Goal: Navigation & Orientation: Understand site structure

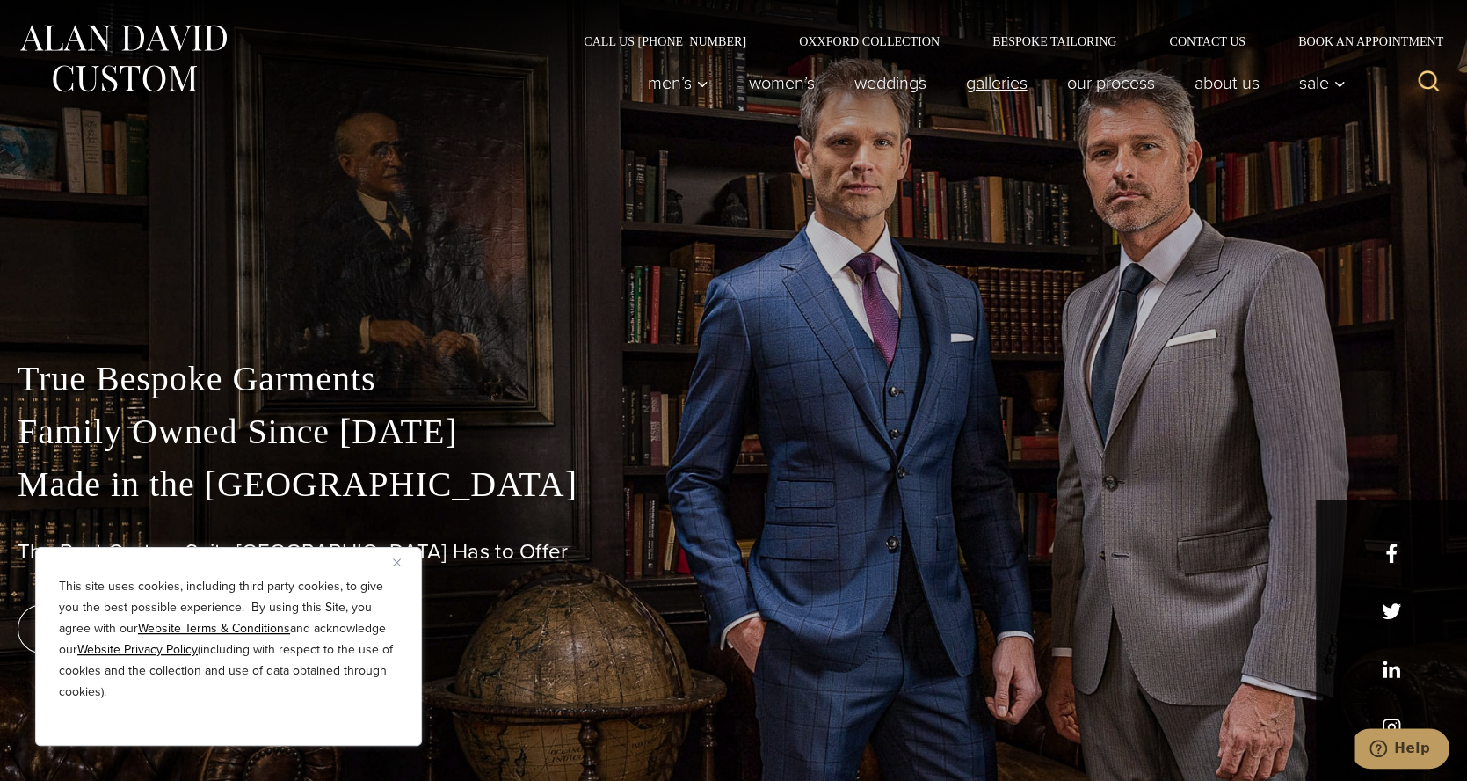
click at [988, 81] on link "Galleries" at bounding box center [996, 82] width 101 height 35
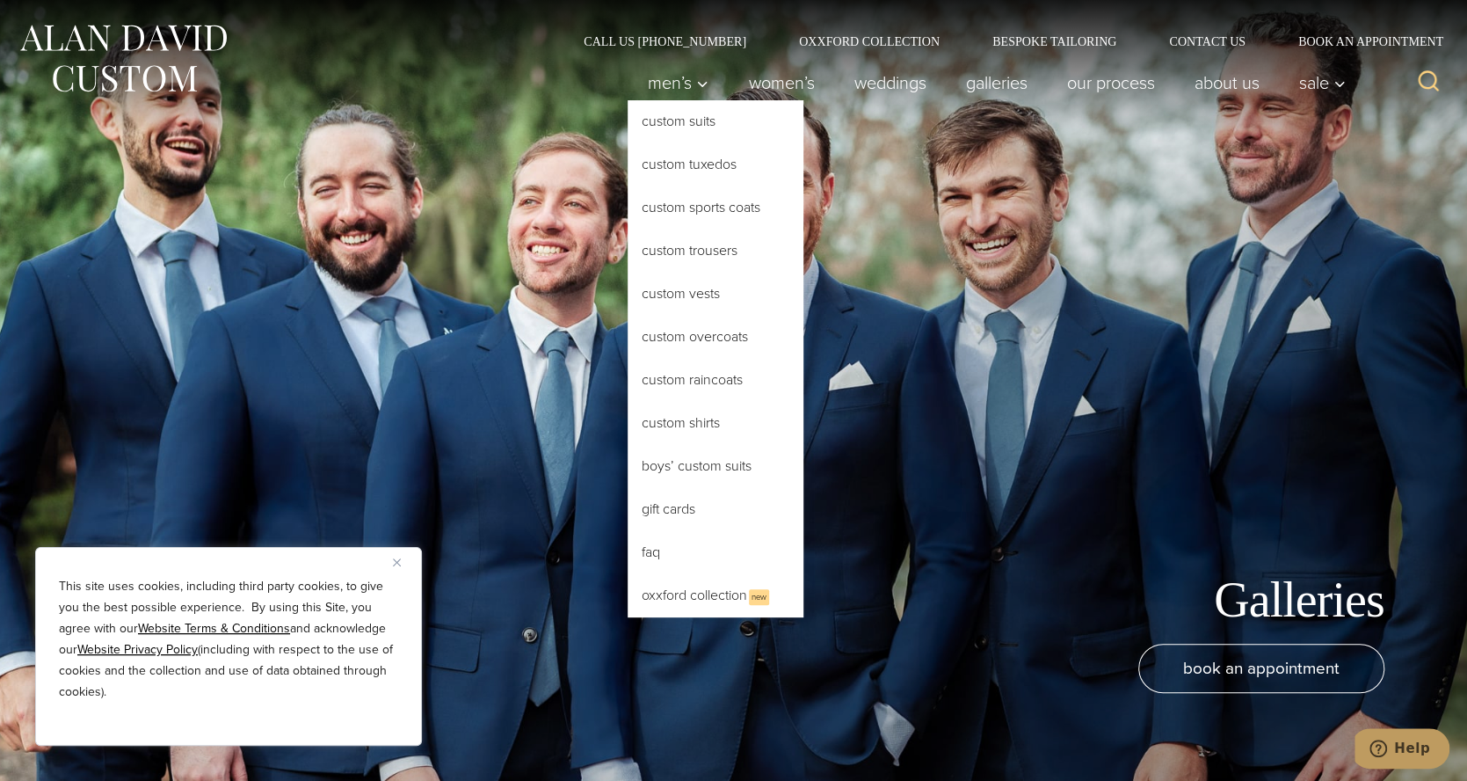
click at [675, 112] on link "Custom Suits" at bounding box center [716, 121] width 176 height 42
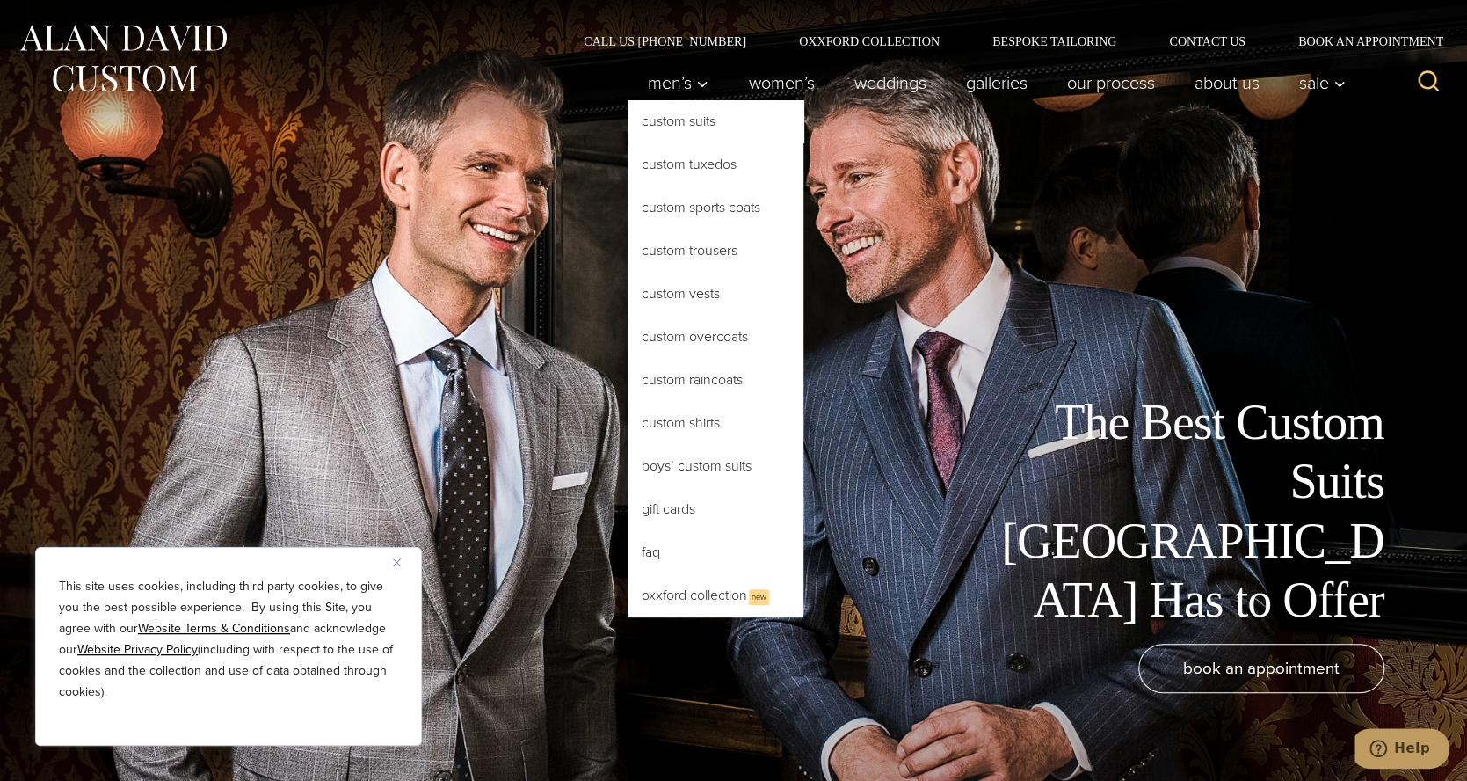
click at [667, 407] on link "Custom Shirts" at bounding box center [716, 423] width 176 height 42
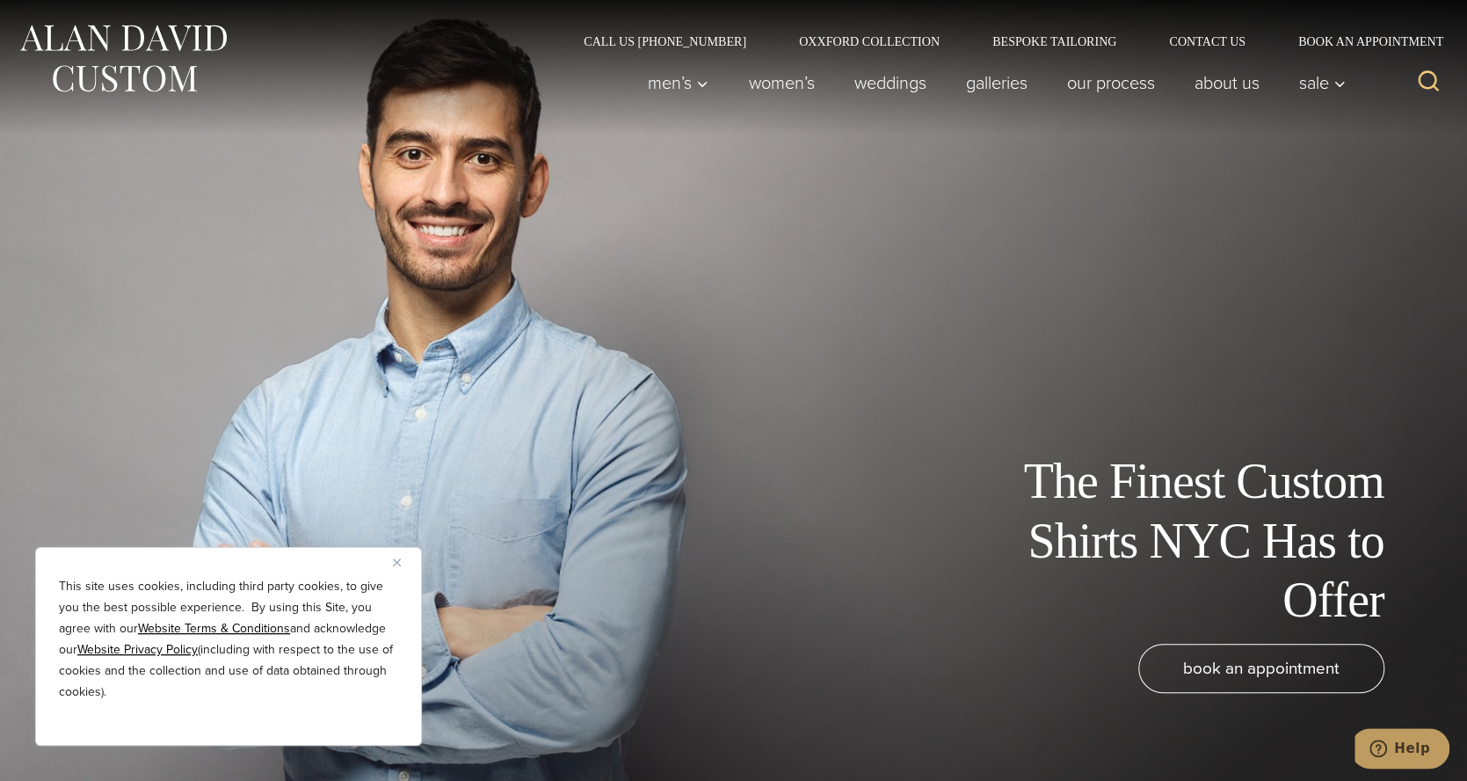
click at [401, 560] on button "Close" at bounding box center [403, 561] width 21 height 21
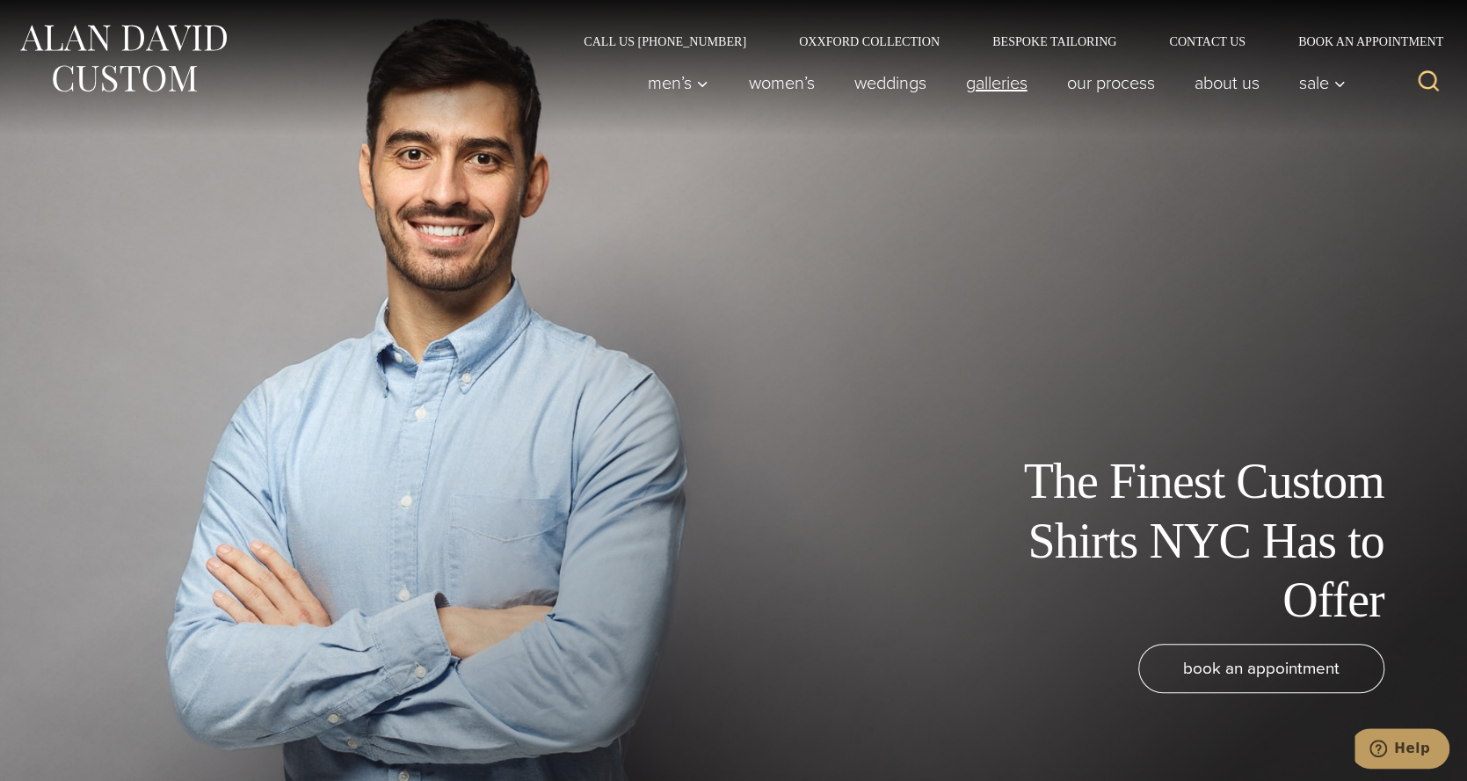
click at [997, 81] on link "Galleries" at bounding box center [996, 82] width 101 height 35
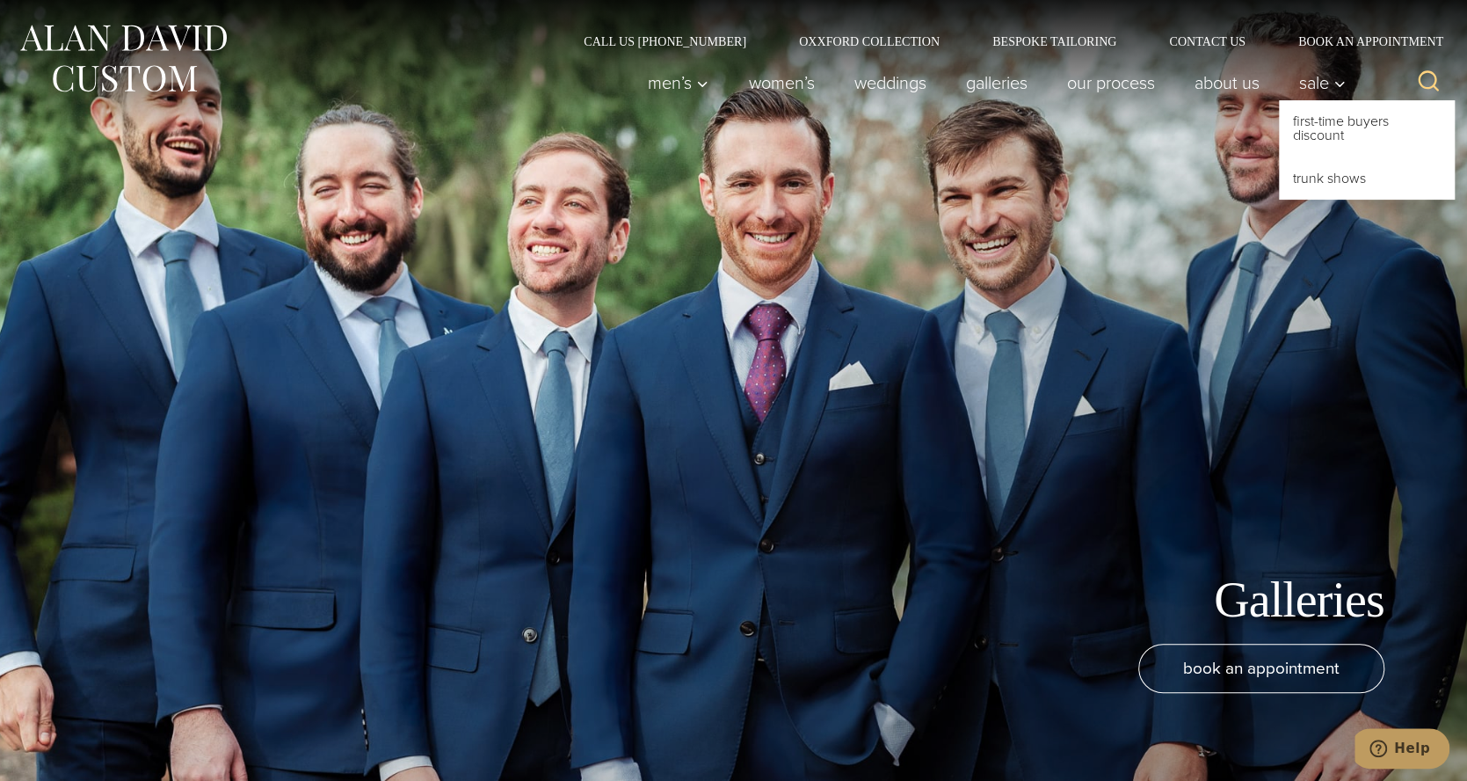
click at [1319, 84] on button "Sale\a\9\9\9\9 sub menu toggle" at bounding box center [1317, 82] width 76 height 35
click at [1334, 135] on link "First-Time Buyers Discount" at bounding box center [1367, 128] width 176 height 56
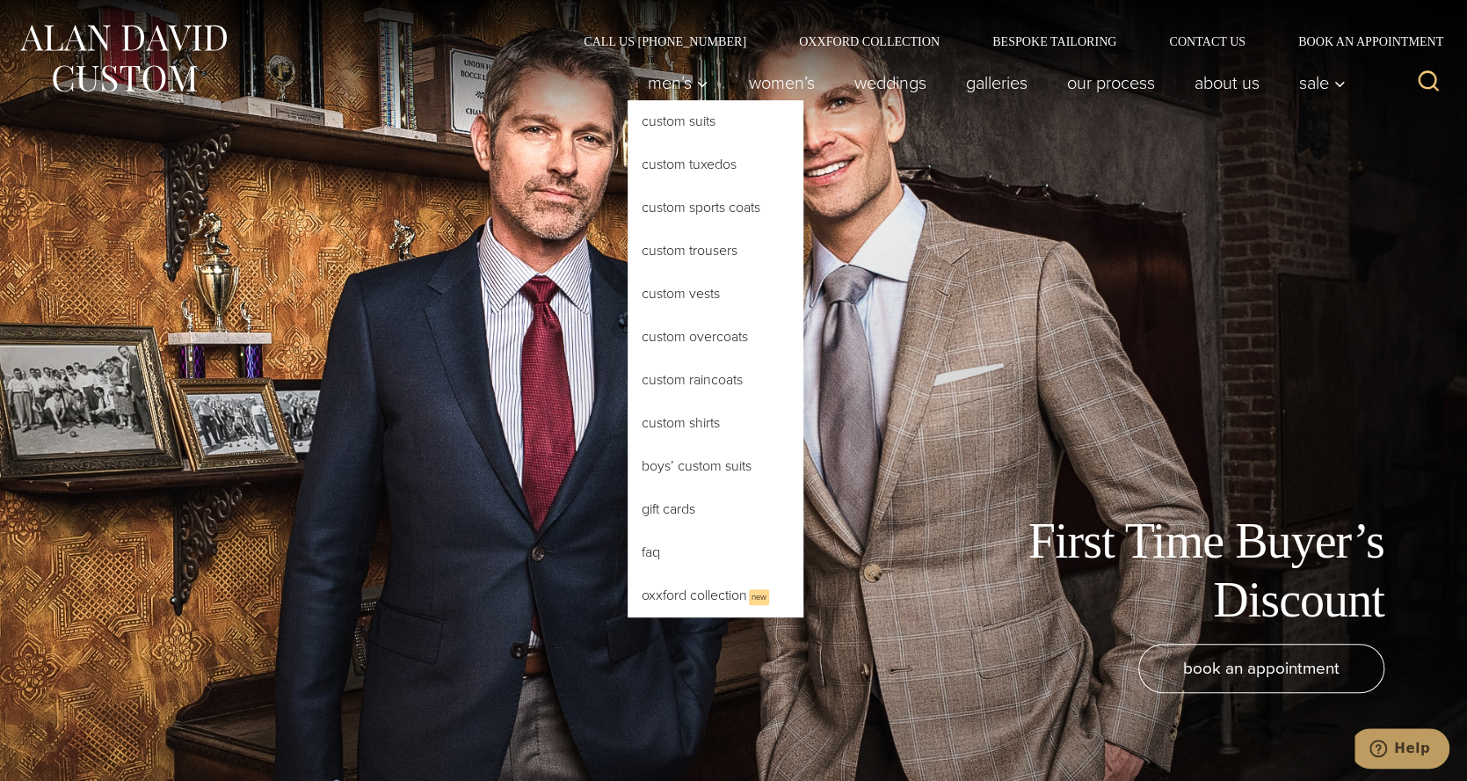
click at [673, 594] on link "Oxxford Collection New" at bounding box center [716, 595] width 176 height 43
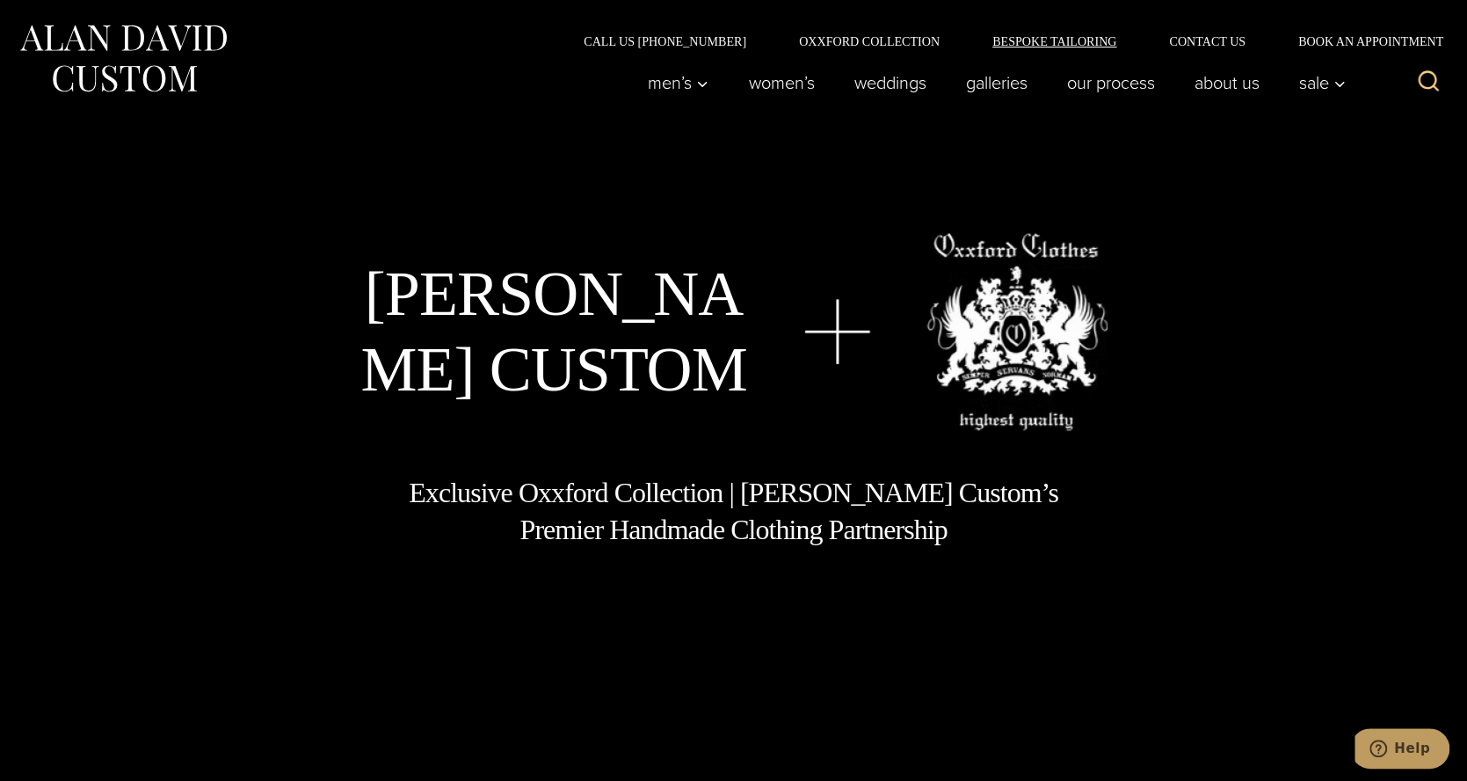
click at [1029, 40] on link "Bespoke Tailoring" at bounding box center [1054, 41] width 177 height 12
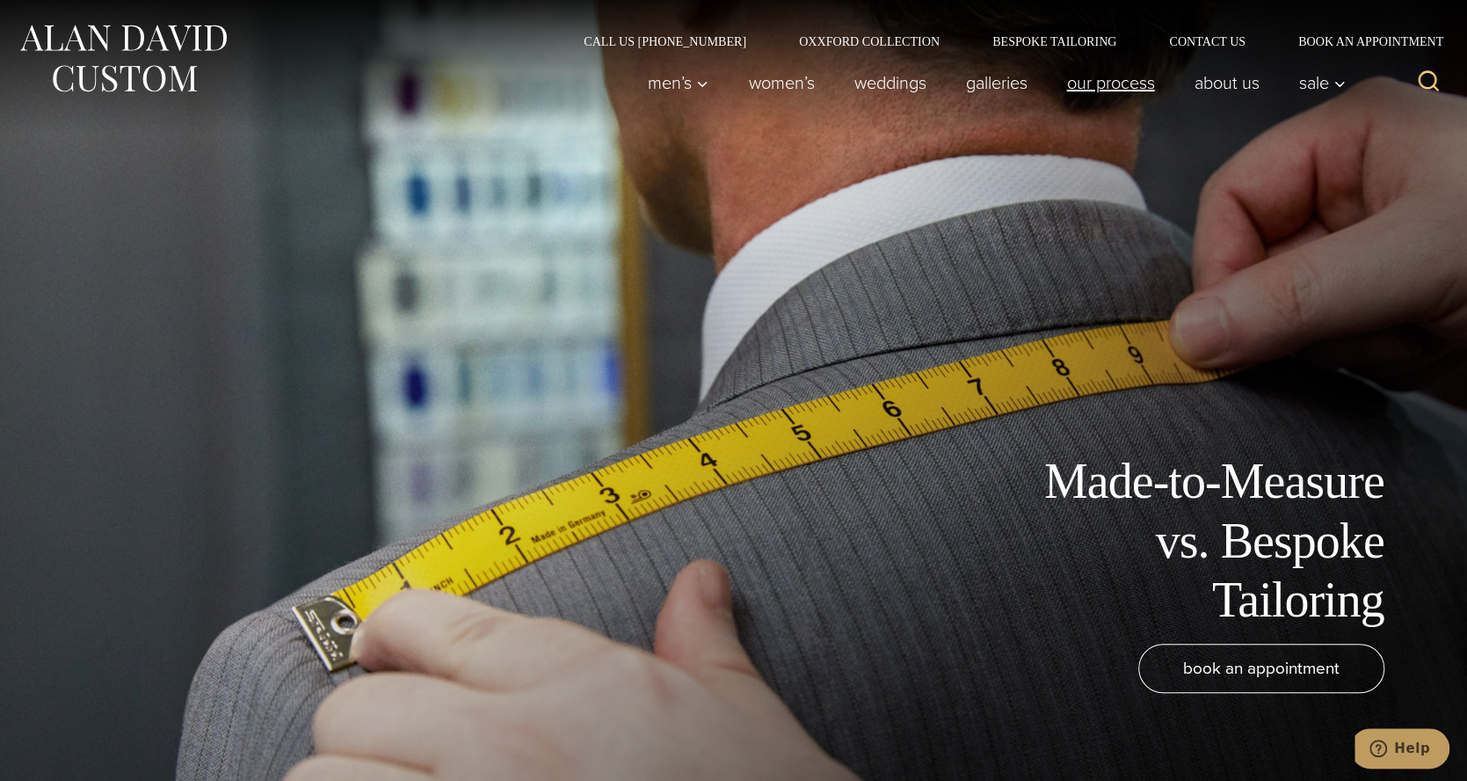
click at [1094, 81] on link "Our Process" at bounding box center [1110, 82] width 127 height 35
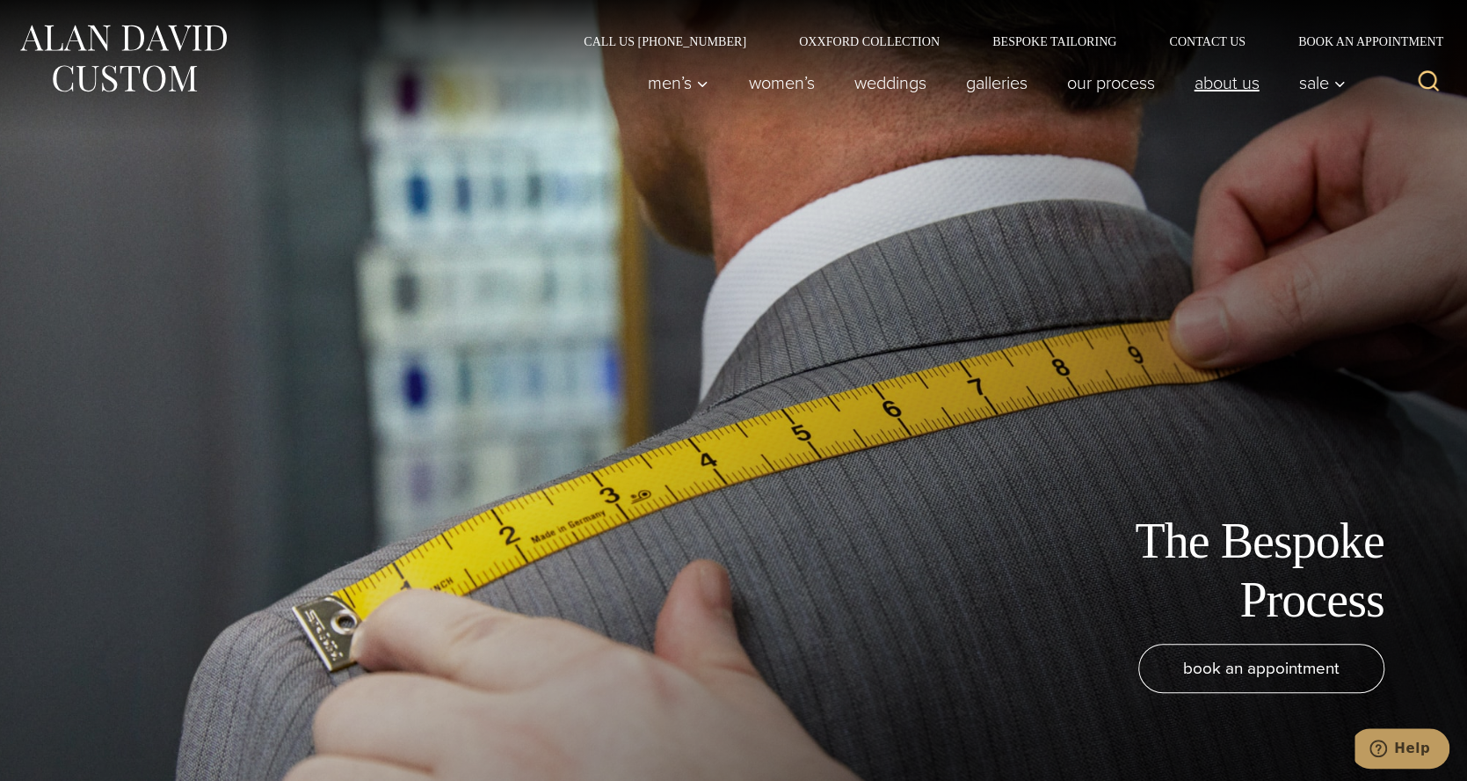
click at [1232, 82] on link "About Us" at bounding box center [1227, 82] width 105 height 35
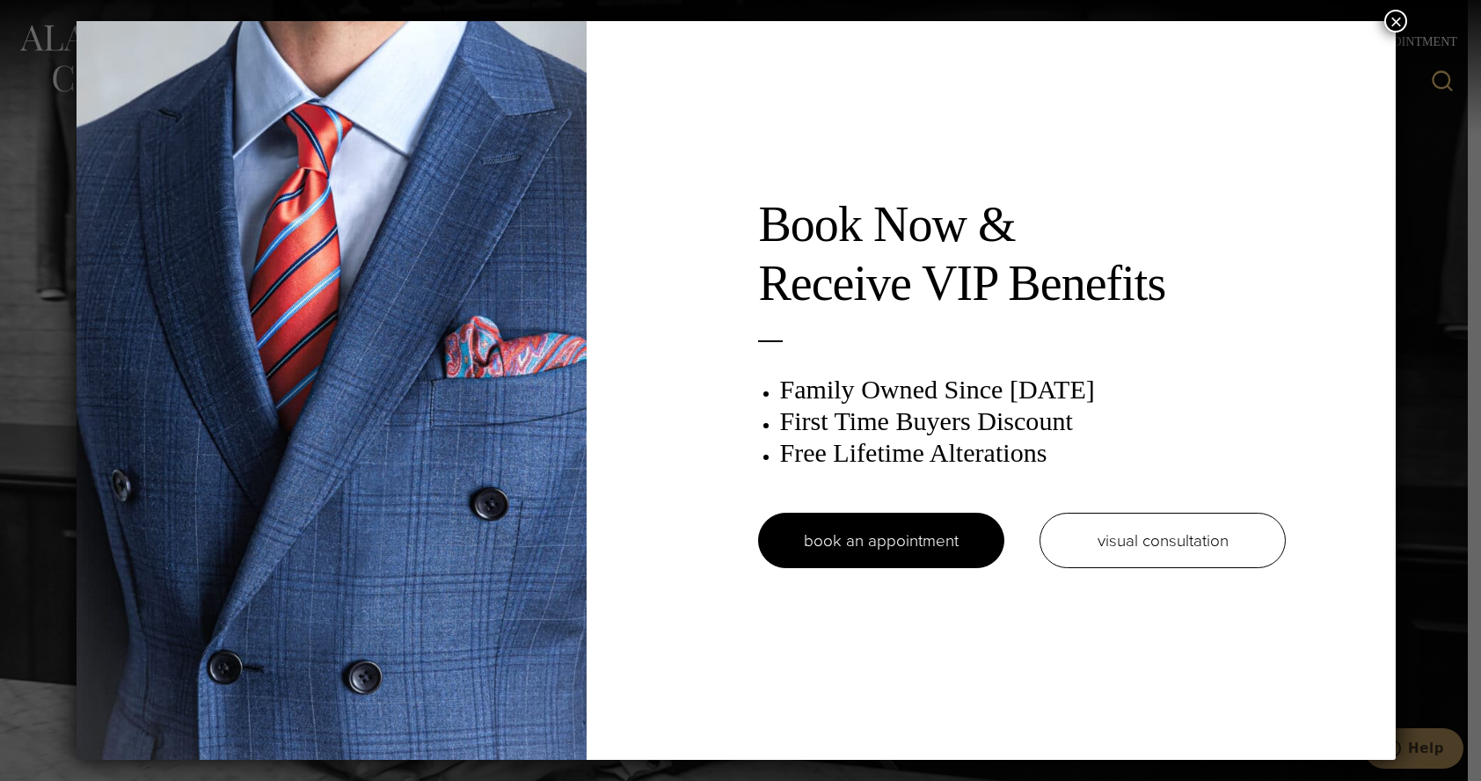
click at [1402, 12] on button "×" at bounding box center [1395, 21] width 23 height 23
